Goal: Check status: Check status

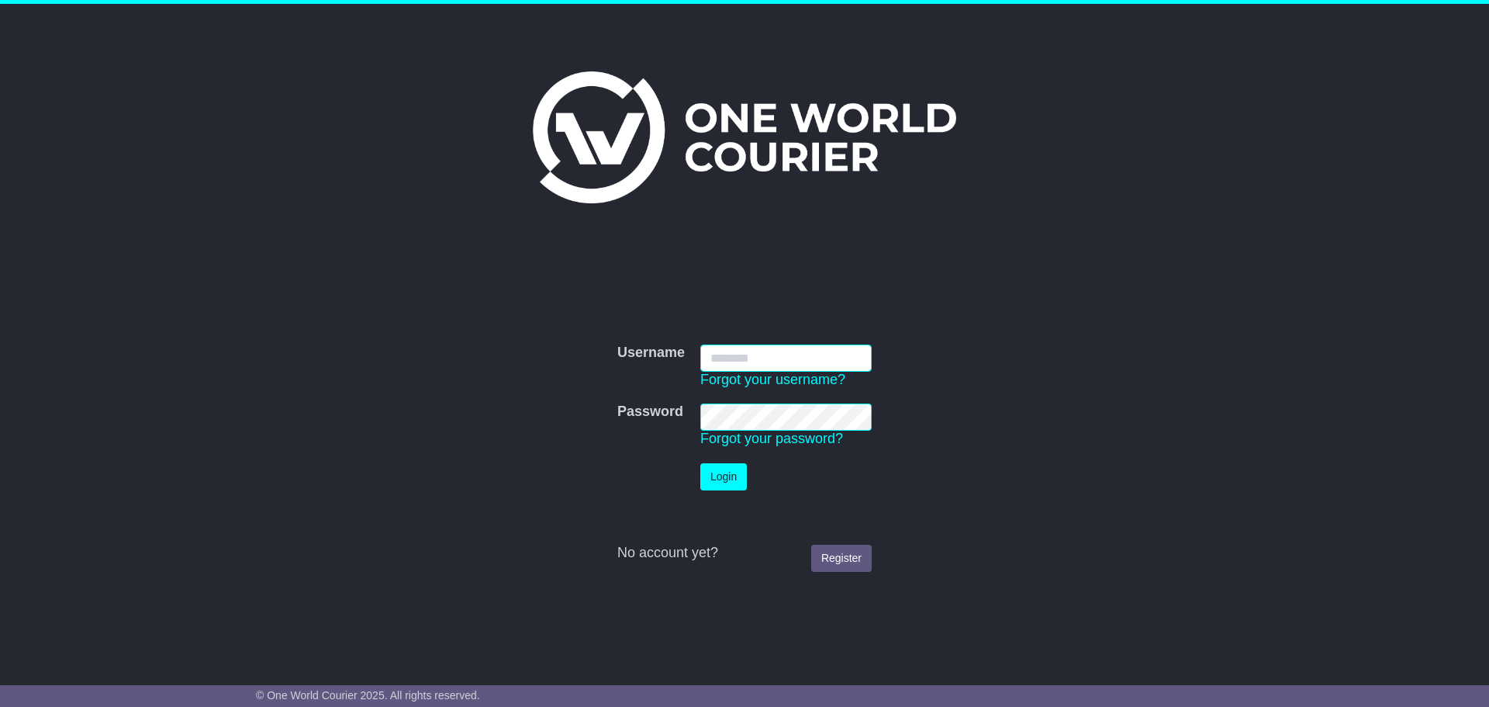
type input "**********"
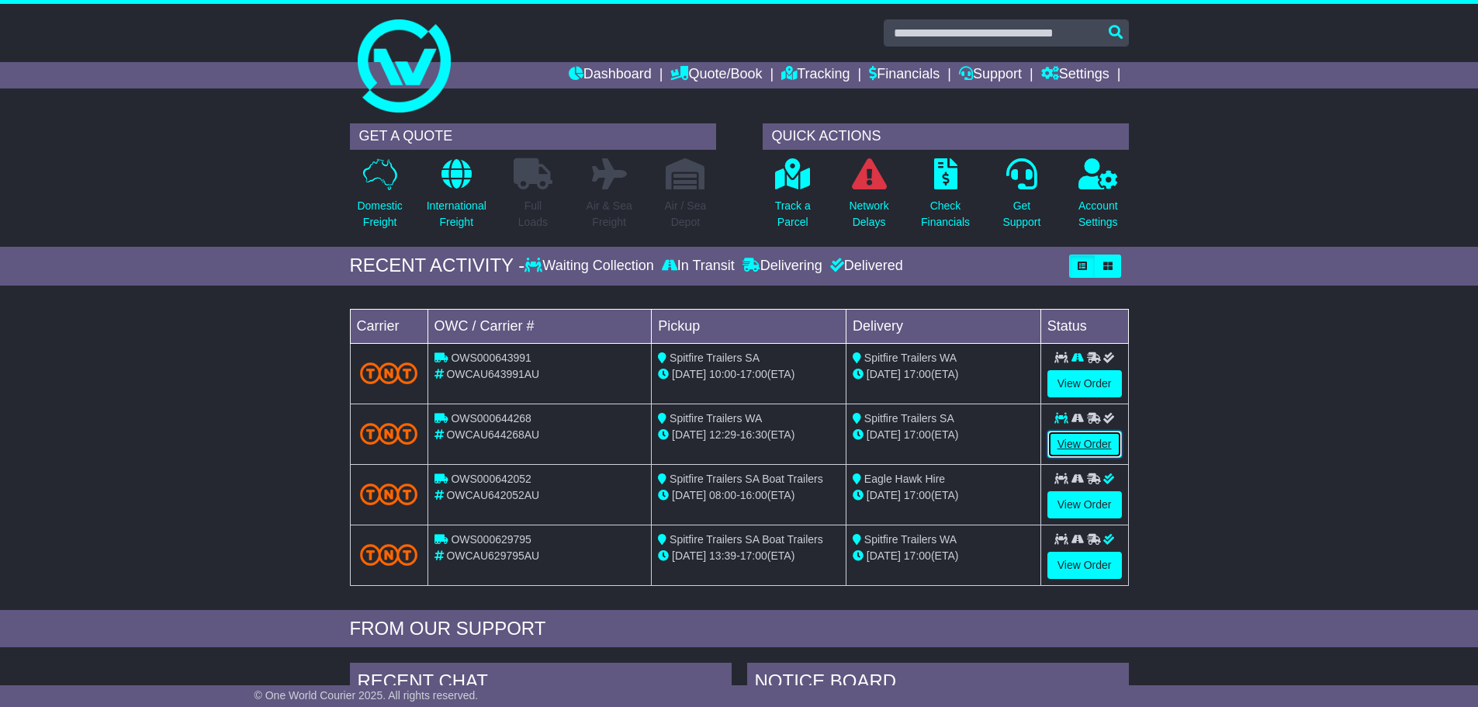
click at [1091, 437] on link "View Order" at bounding box center [1084, 443] width 74 height 27
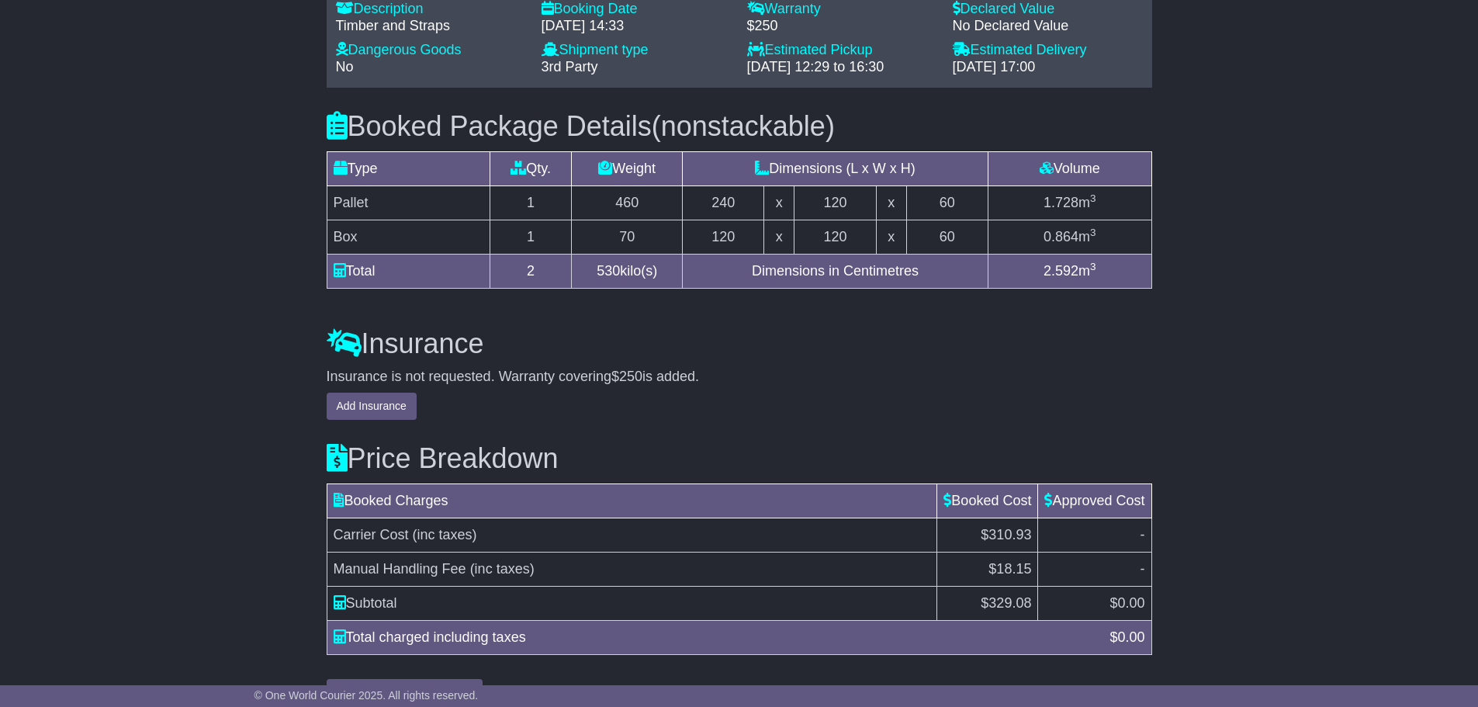
scroll to position [1441, 0]
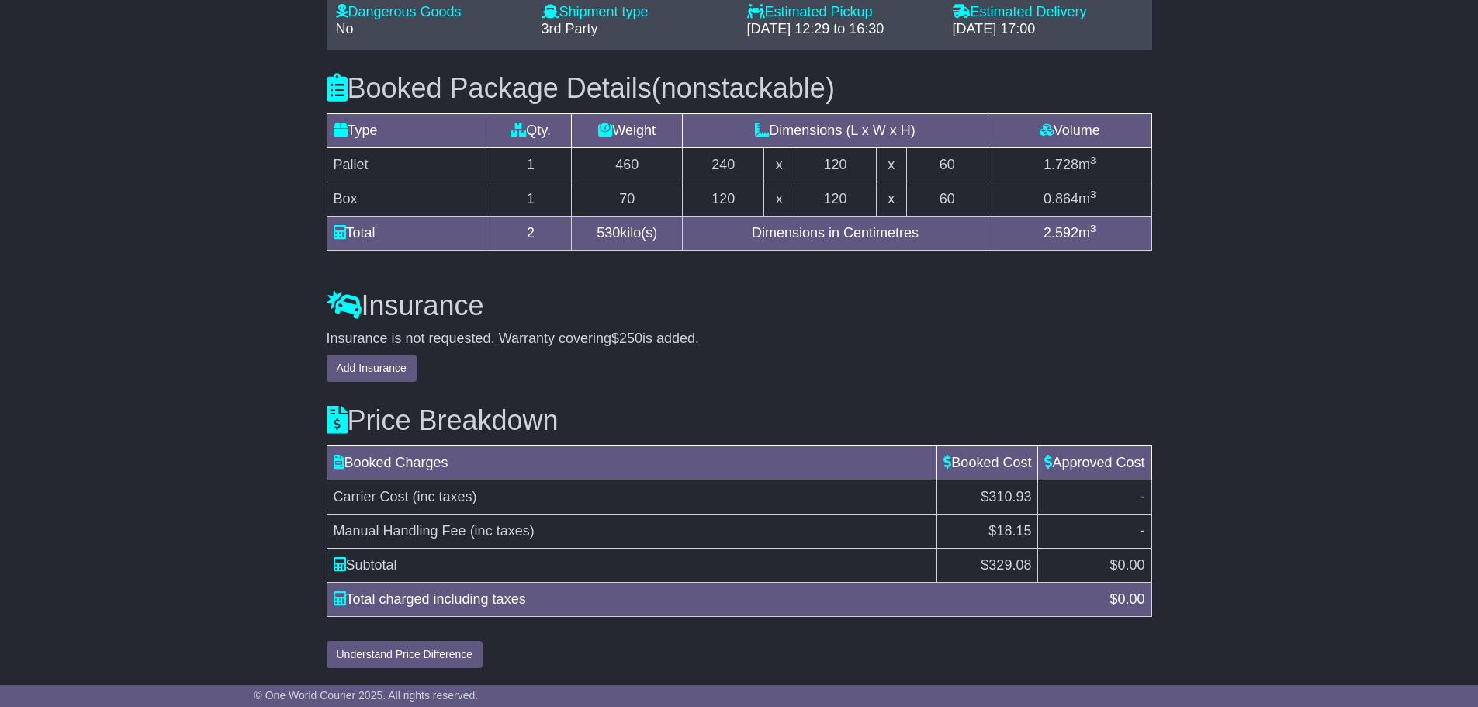
click at [1048, 367] on div "Insurance is not requested. Warranty covering $250 is added. Add Insurance" at bounding box center [739, 356] width 825 height 52
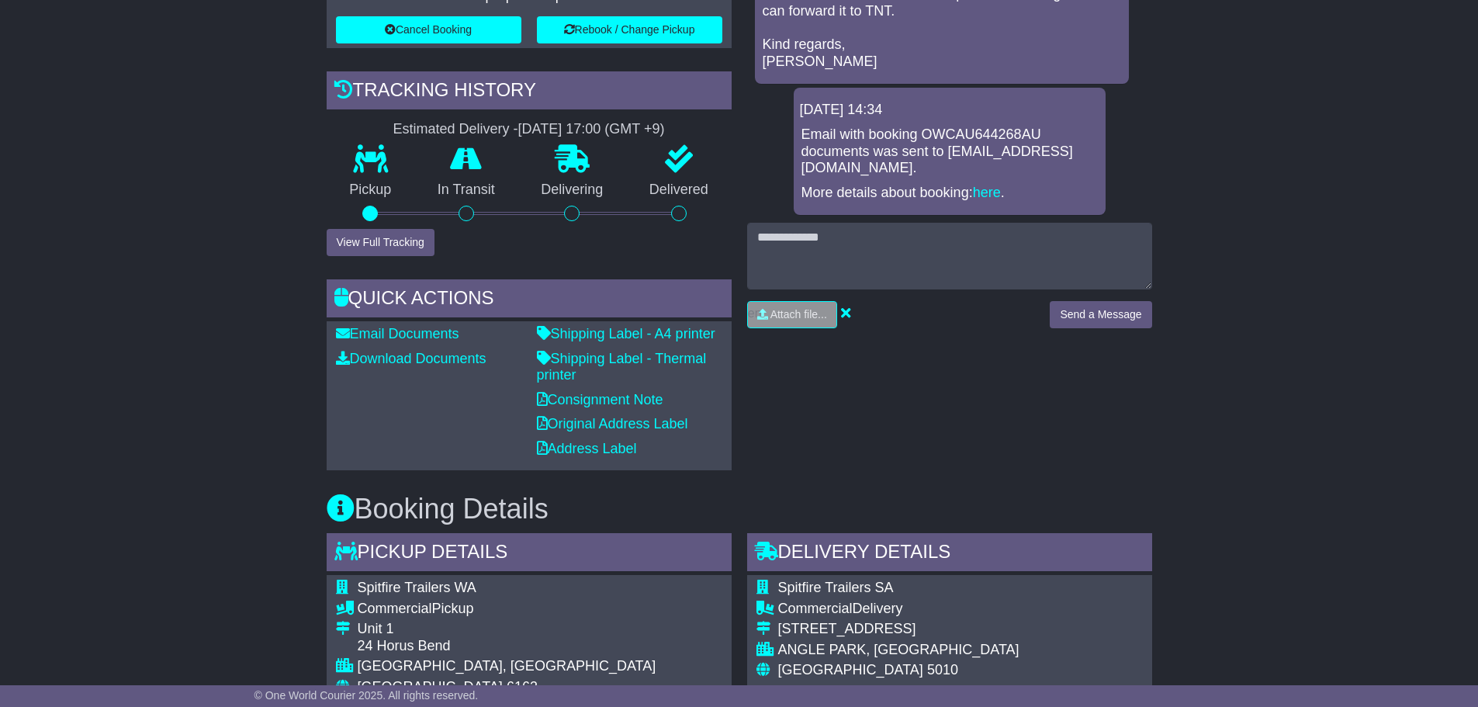
scroll to position [0, 0]
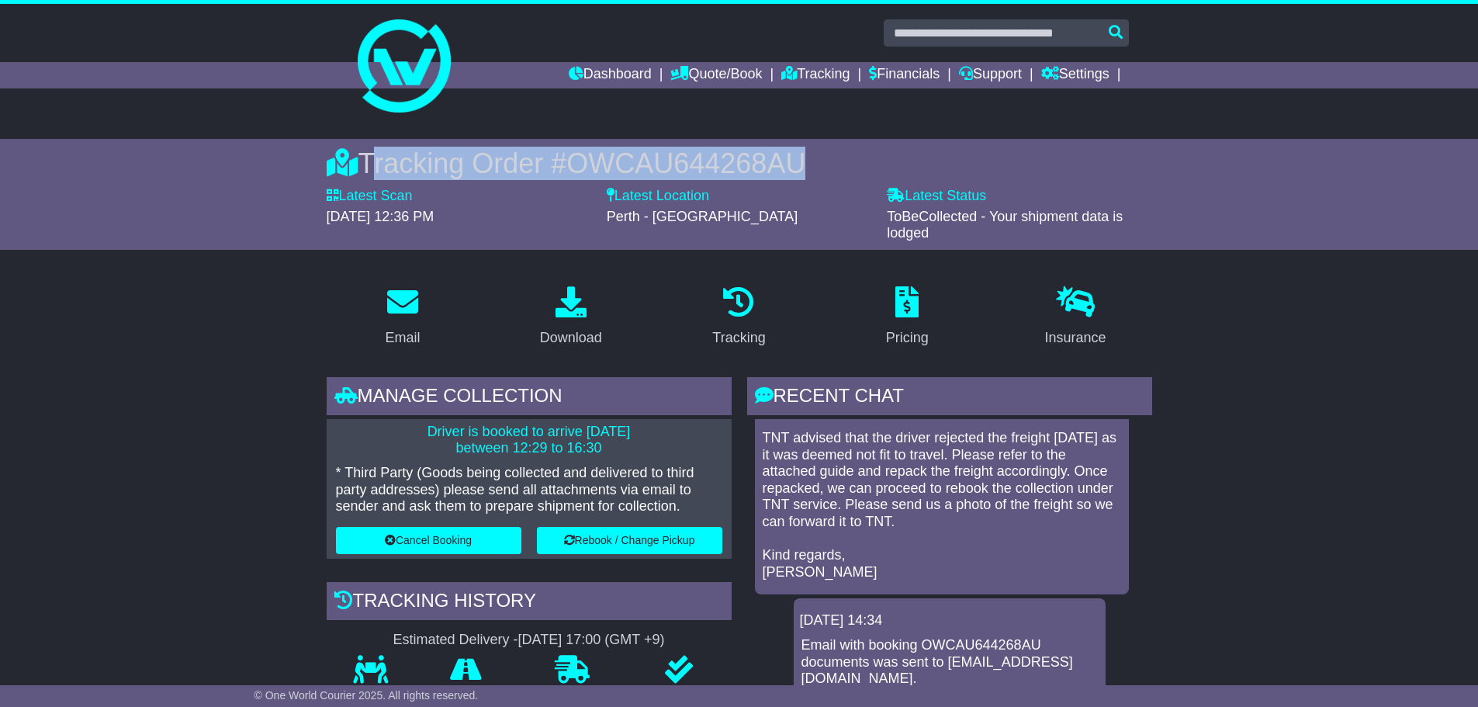
drag, startPoint x: 375, startPoint y: 163, endPoint x: 791, endPoint y: 165, distance: 415.7
click at [812, 164] on div "Tracking Order # OWCAU644268AU" at bounding box center [739, 163] width 825 height 33
copy div "Tracking Order # OWCAU644268AU"
